Goal: Task Accomplishment & Management: Use online tool/utility

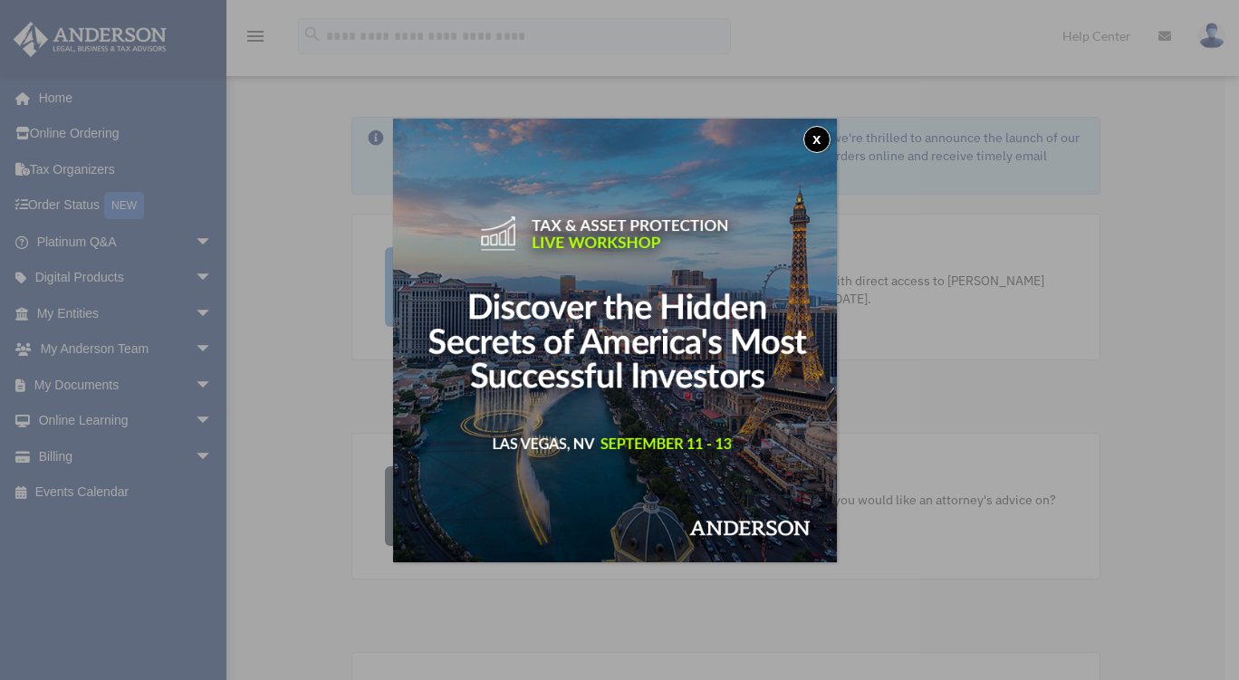
click at [818, 138] on button "x" at bounding box center [816, 139] width 27 height 27
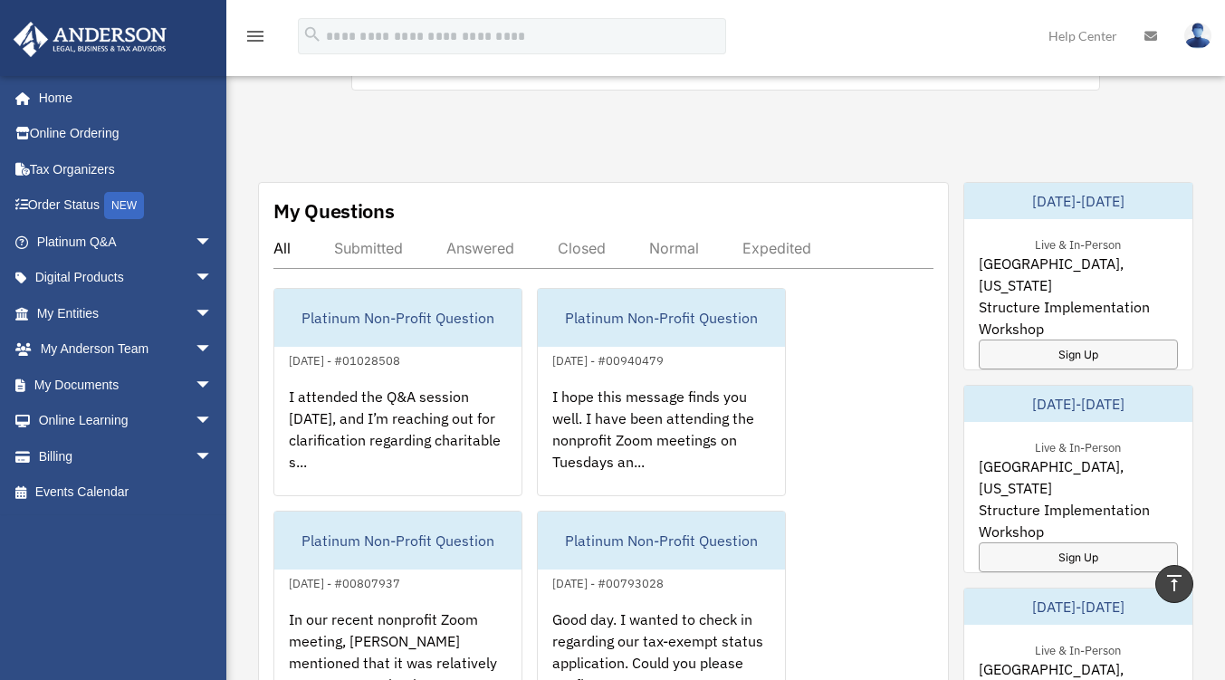
scroll to position [906, 0]
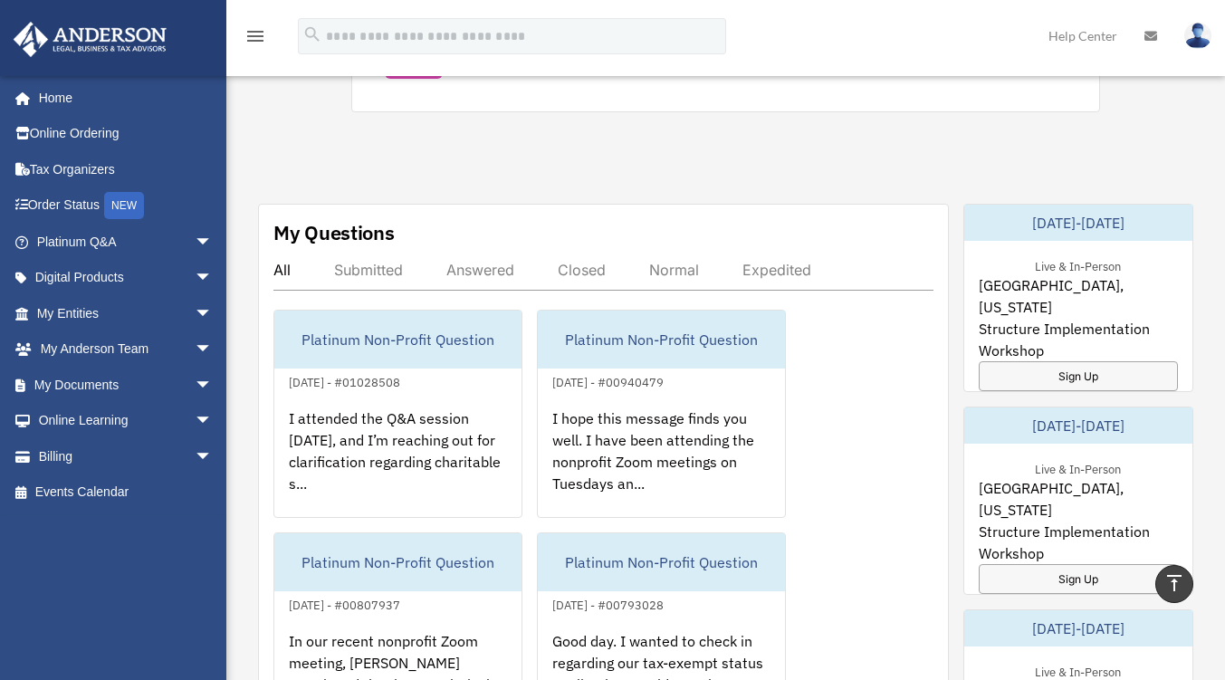
click at [195, 383] on span "arrow_drop_down" at bounding box center [213, 385] width 36 height 37
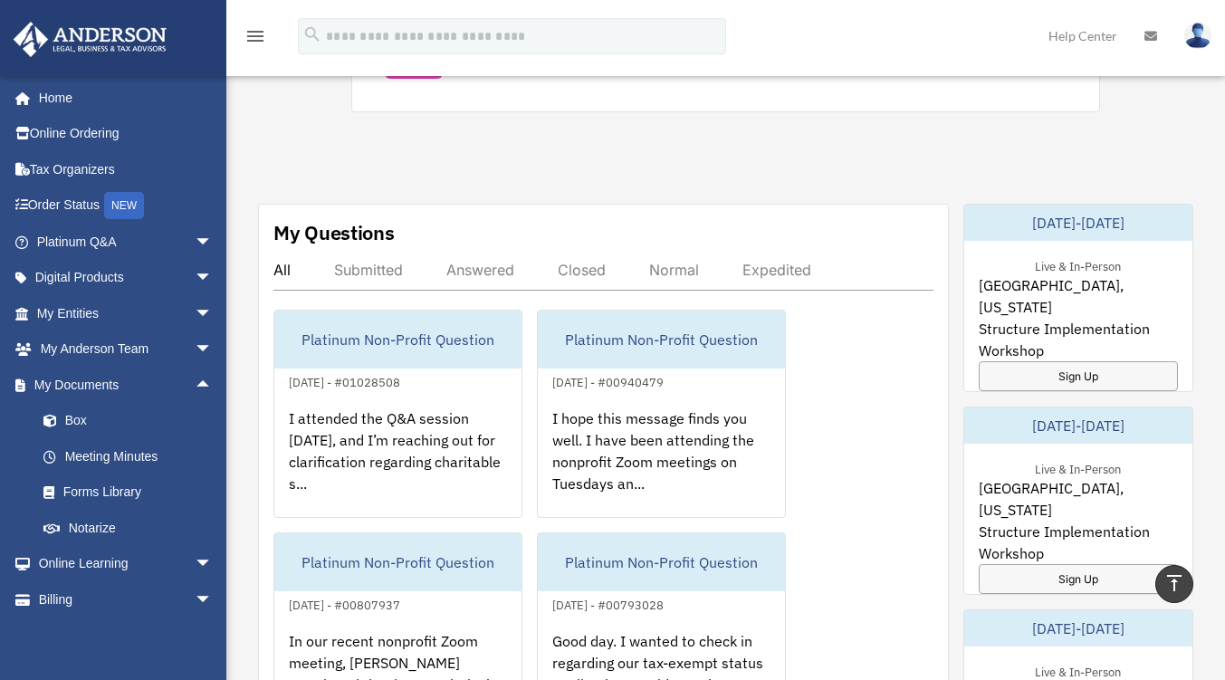
click at [69, 418] on link "Box" at bounding box center [132, 421] width 215 height 36
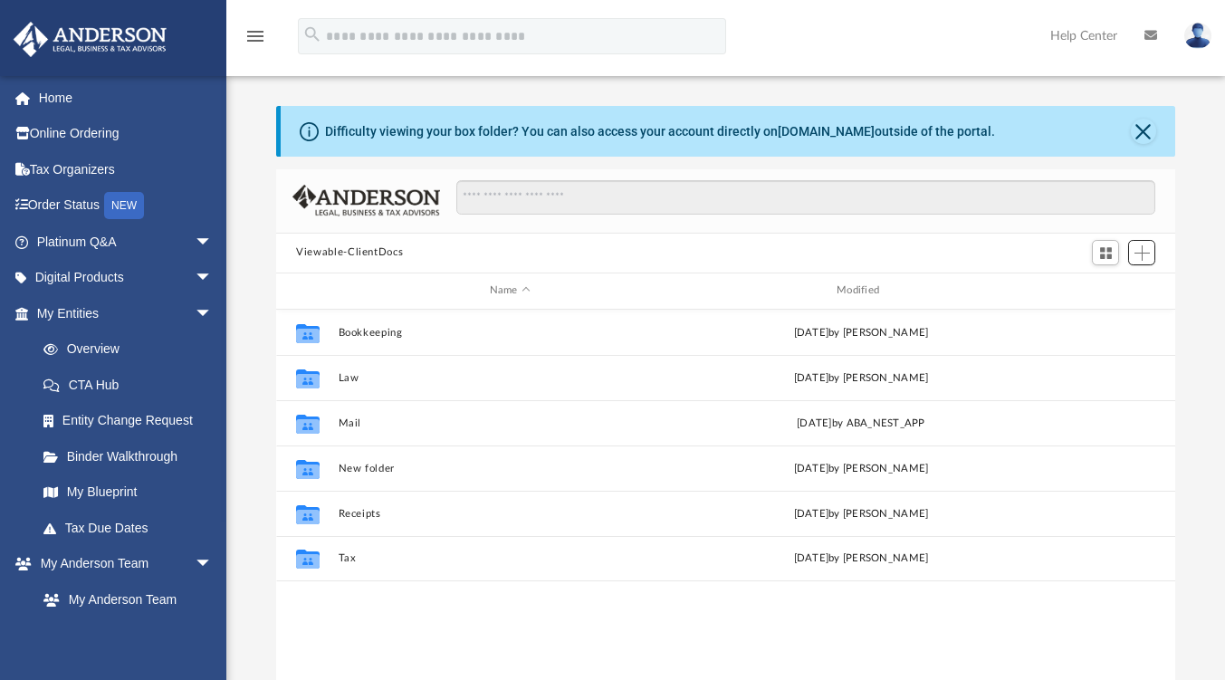
click at [1142, 249] on span "Add" at bounding box center [1142, 252] width 15 height 15
click at [1117, 284] on li "Upload" at bounding box center [1117, 288] width 58 height 19
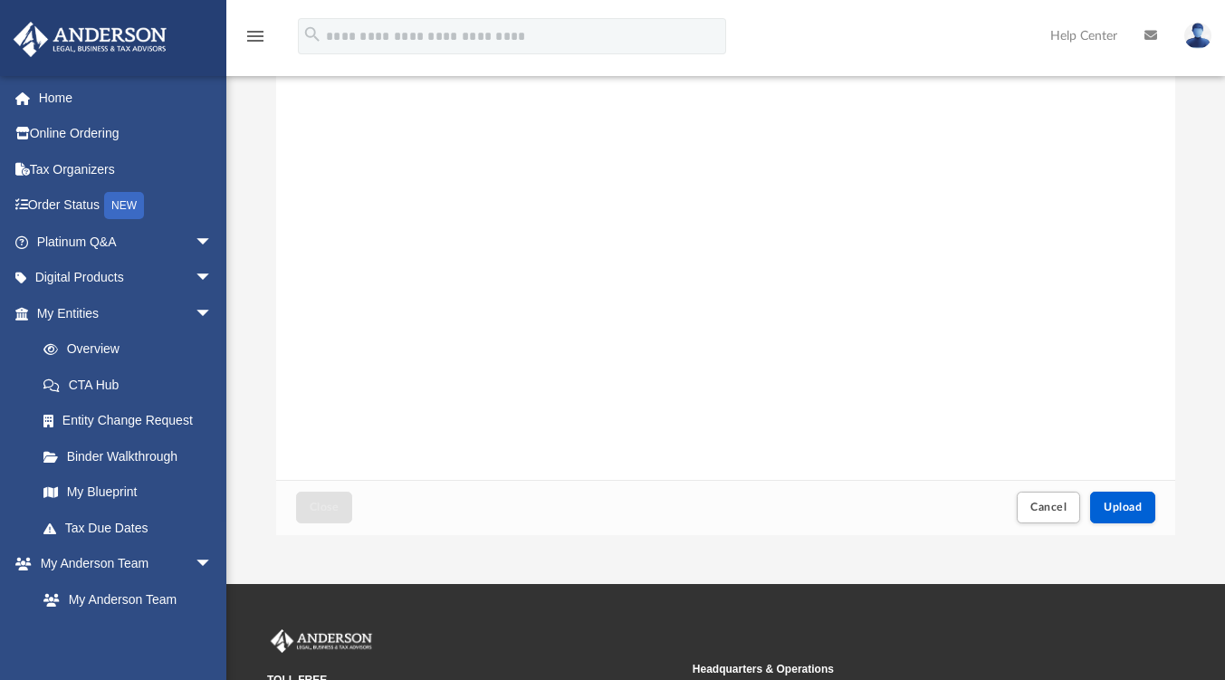
scroll to position [181, 0]
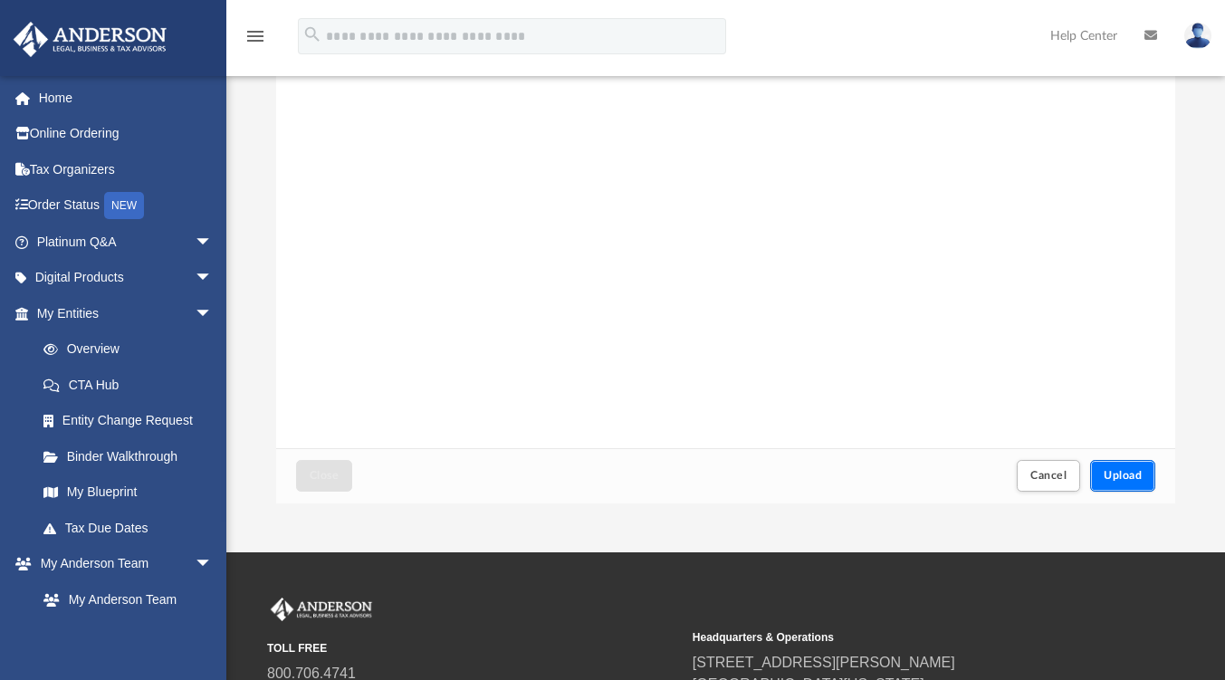
click at [1117, 476] on span "Upload" at bounding box center [1123, 475] width 38 height 11
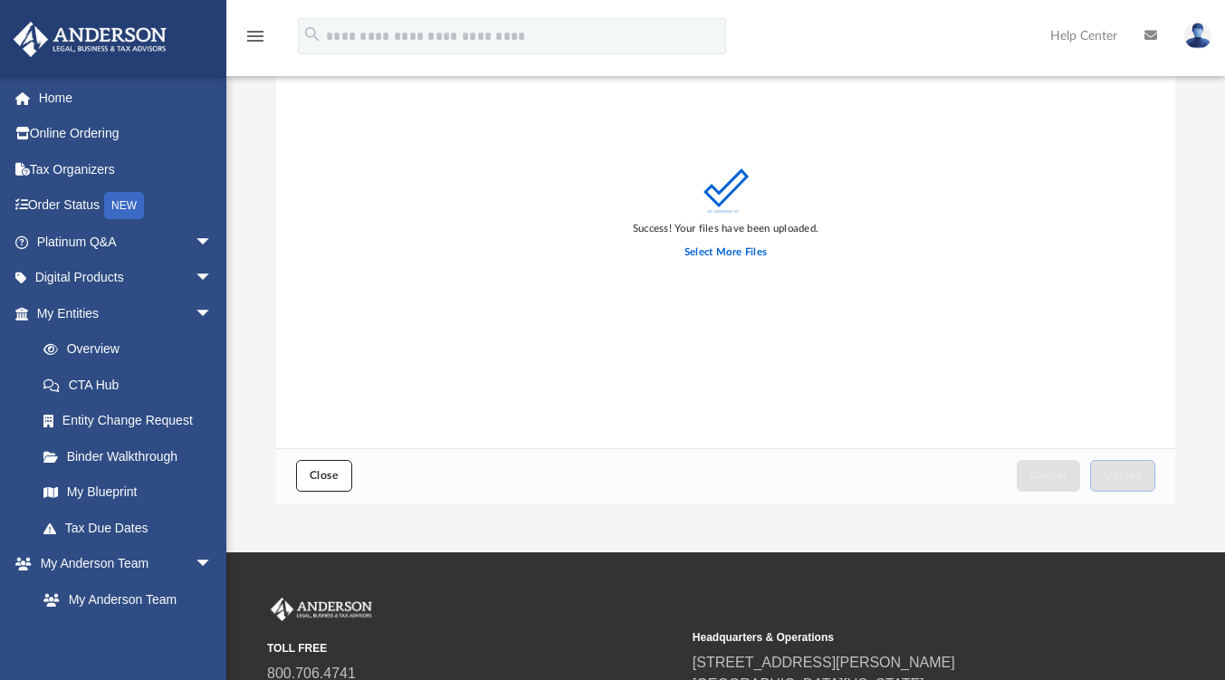
click at [323, 473] on span "Close" at bounding box center [324, 475] width 29 height 11
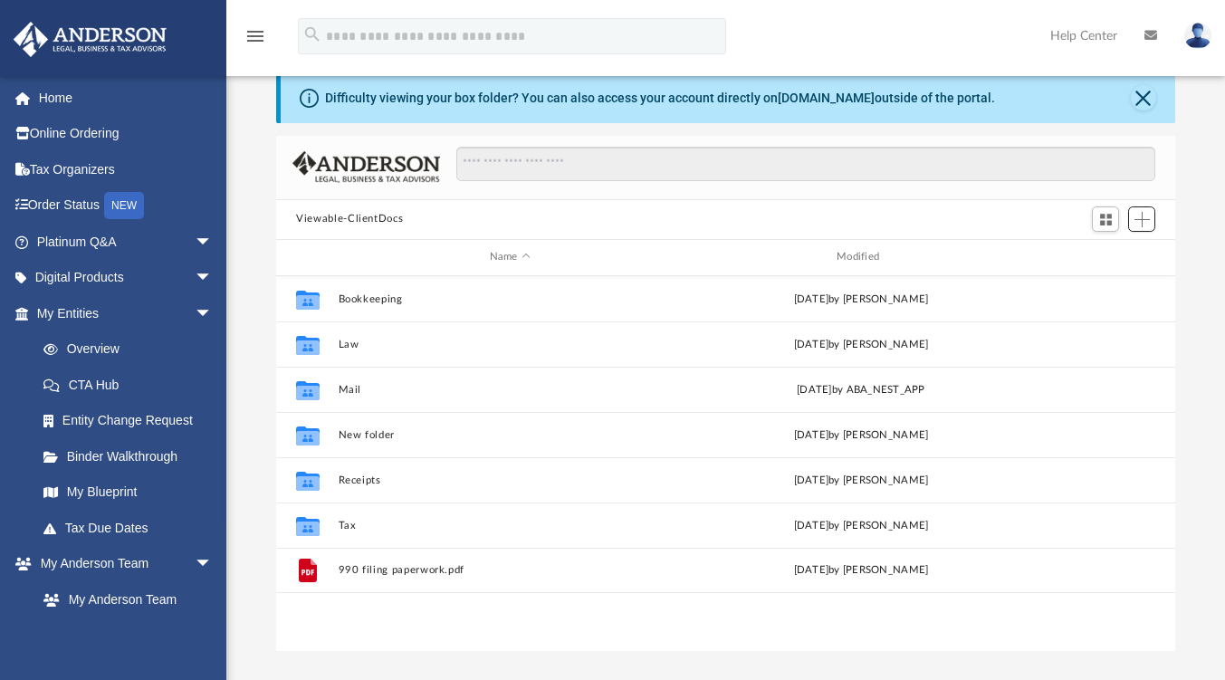
scroll to position [0, 0]
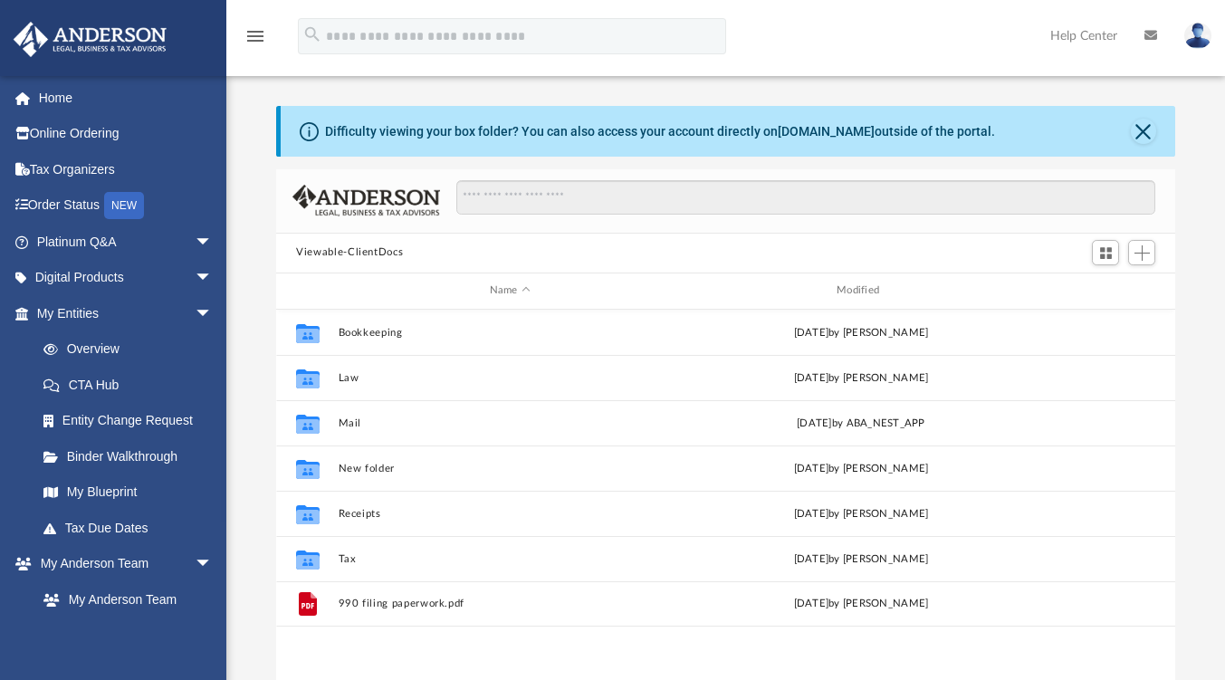
click at [195, 245] on span "arrow_drop_down" at bounding box center [213, 242] width 36 height 37
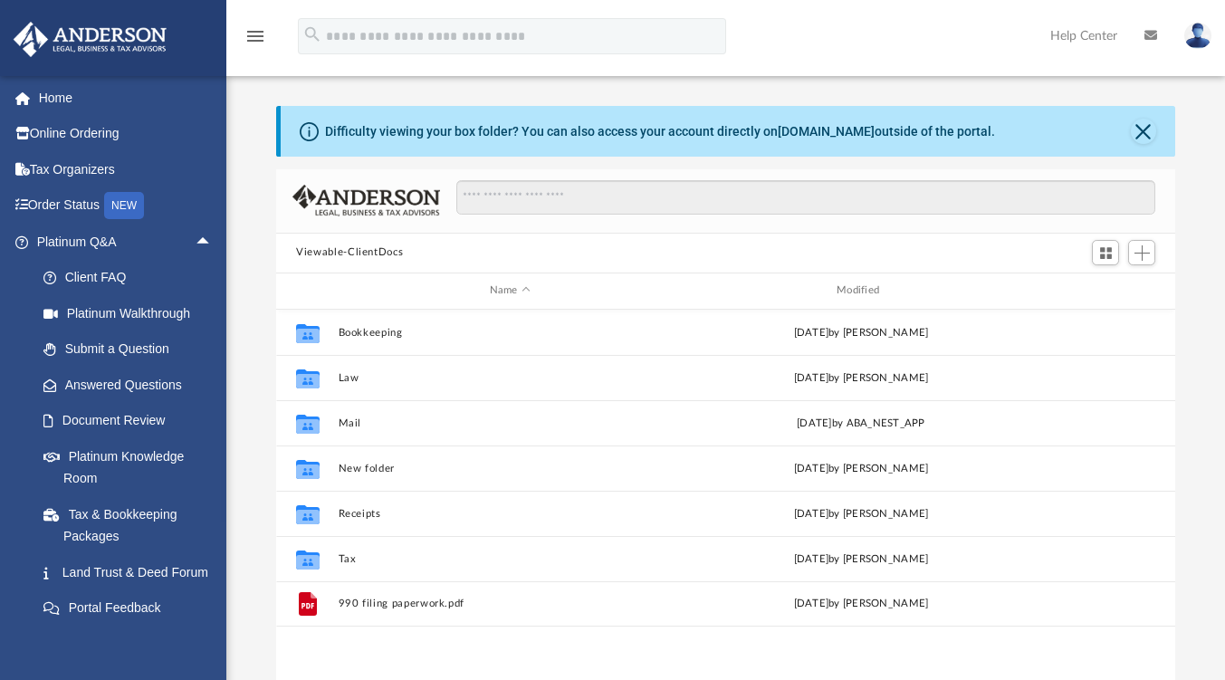
click at [195, 249] on span "arrow_drop_up" at bounding box center [213, 242] width 36 height 37
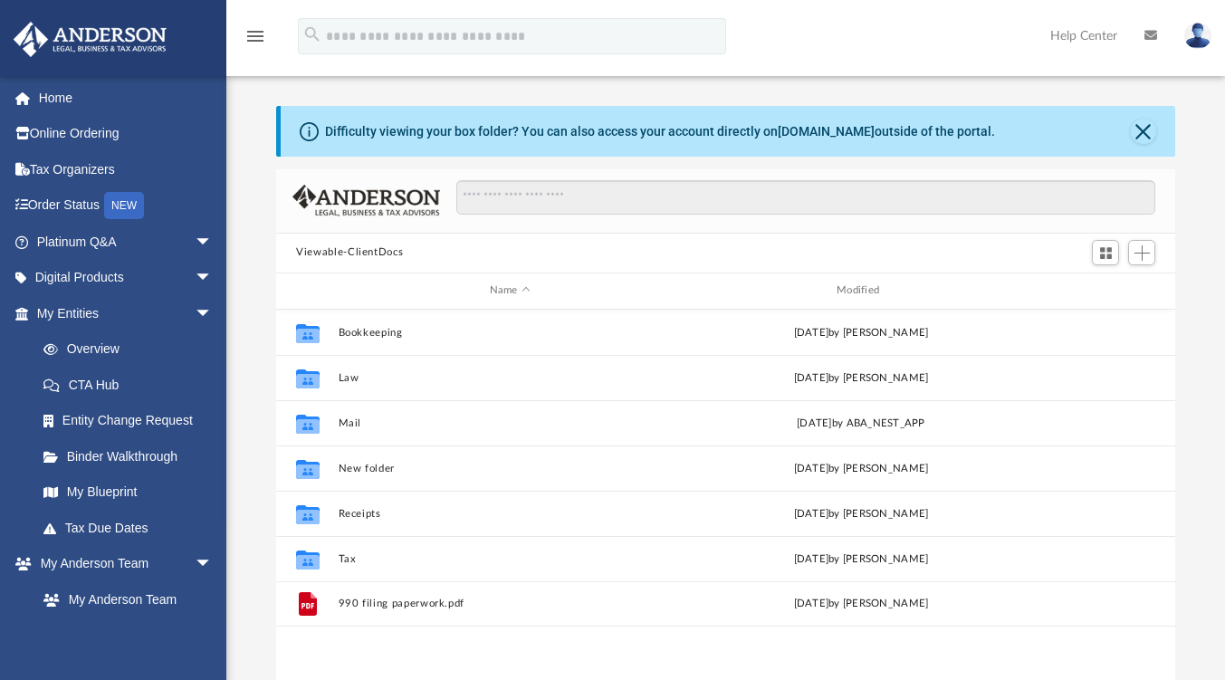
click at [195, 272] on span "arrow_drop_down" at bounding box center [213, 278] width 36 height 37
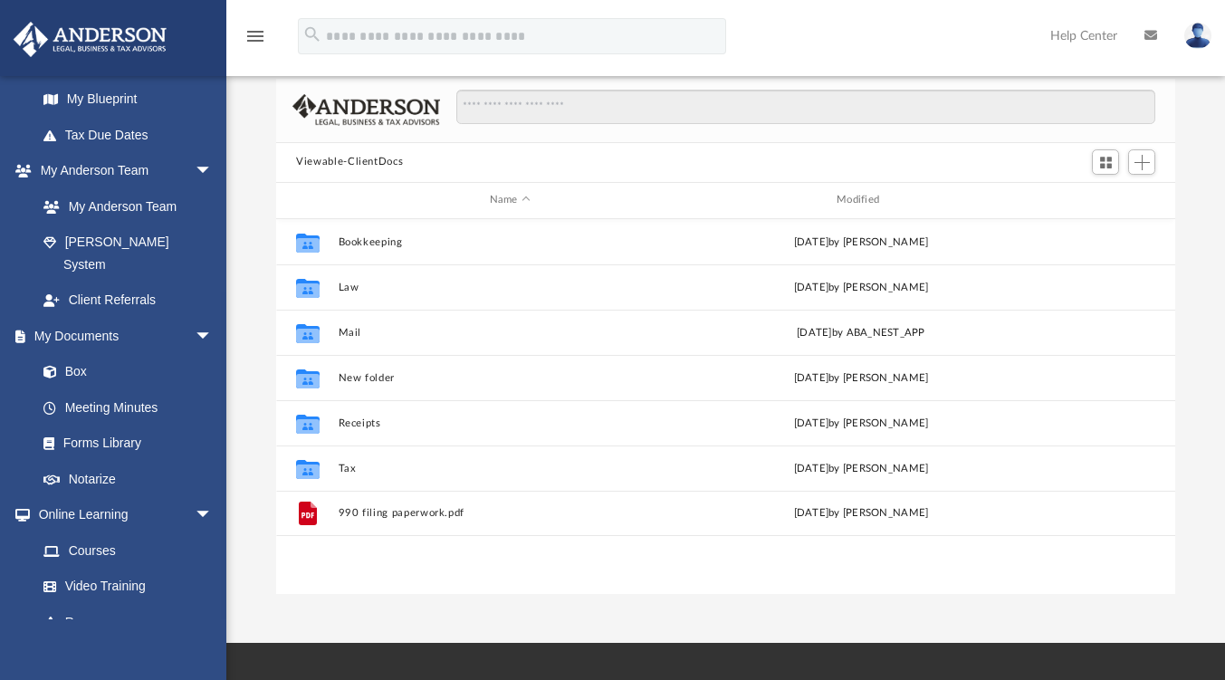
scroll to position [519, 0]
